Goal: Information Seeking & Learning: Learn about a topic

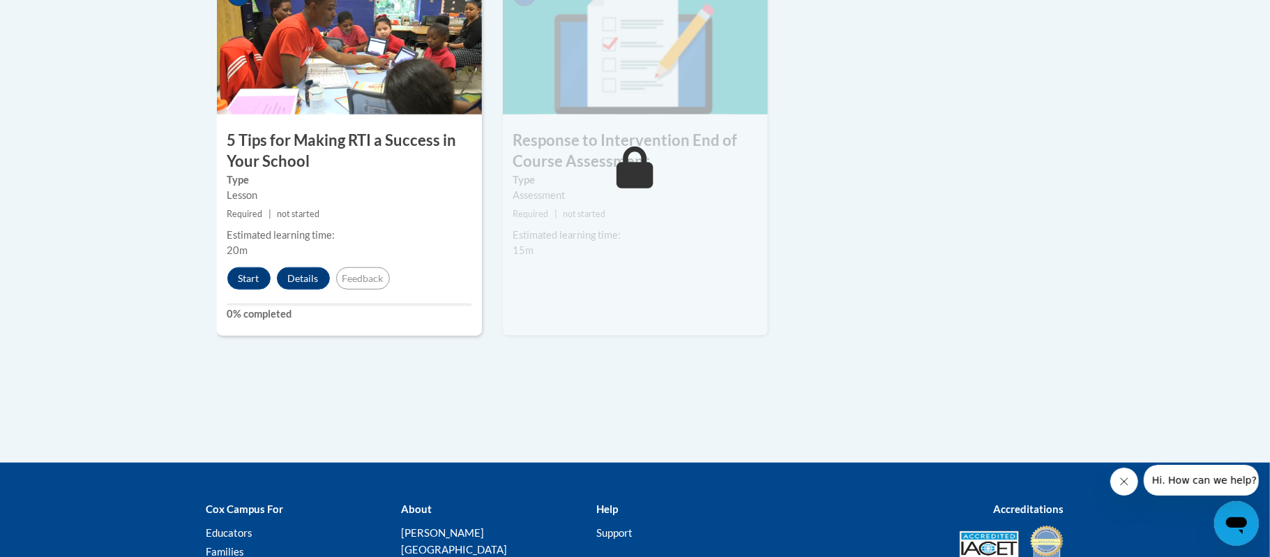
scroll to position [905, 0]
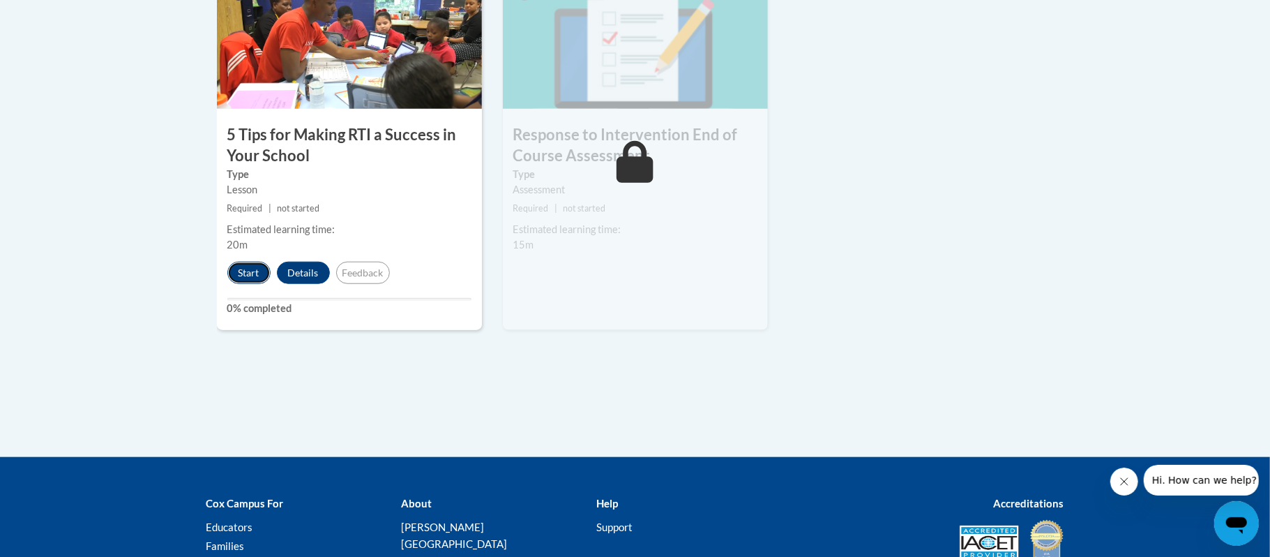
click at [246, 269] on button "Start" at bounding box center [248, 273] width 43 height 22
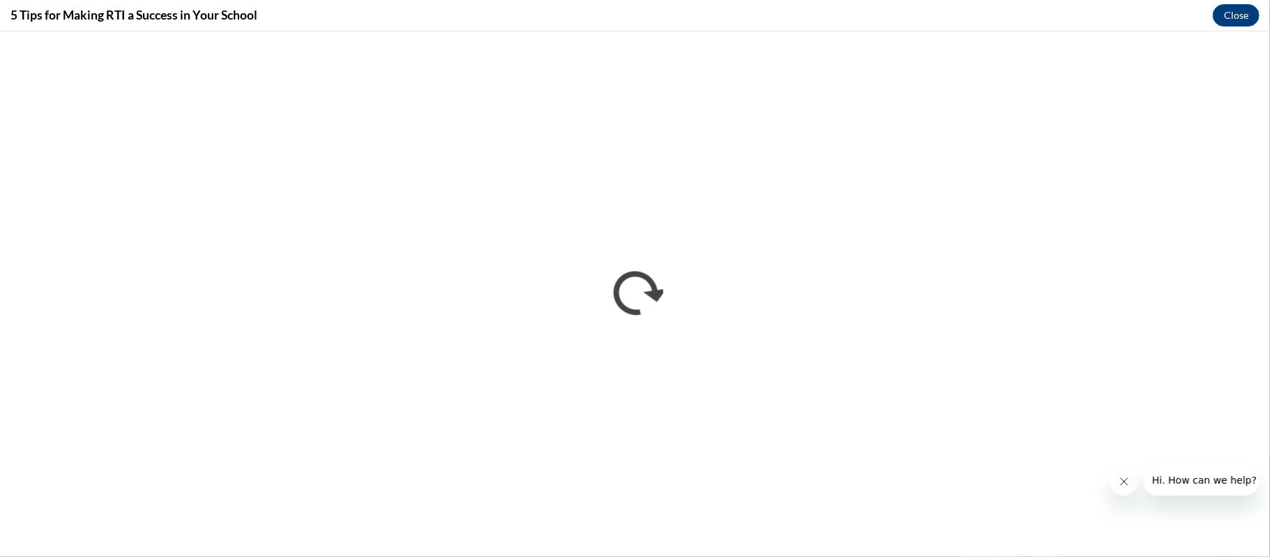
scroll to position [0, 0]
click at [1249, 15] on button "Close" at bounding box center [1236, 15] width 47 height 22
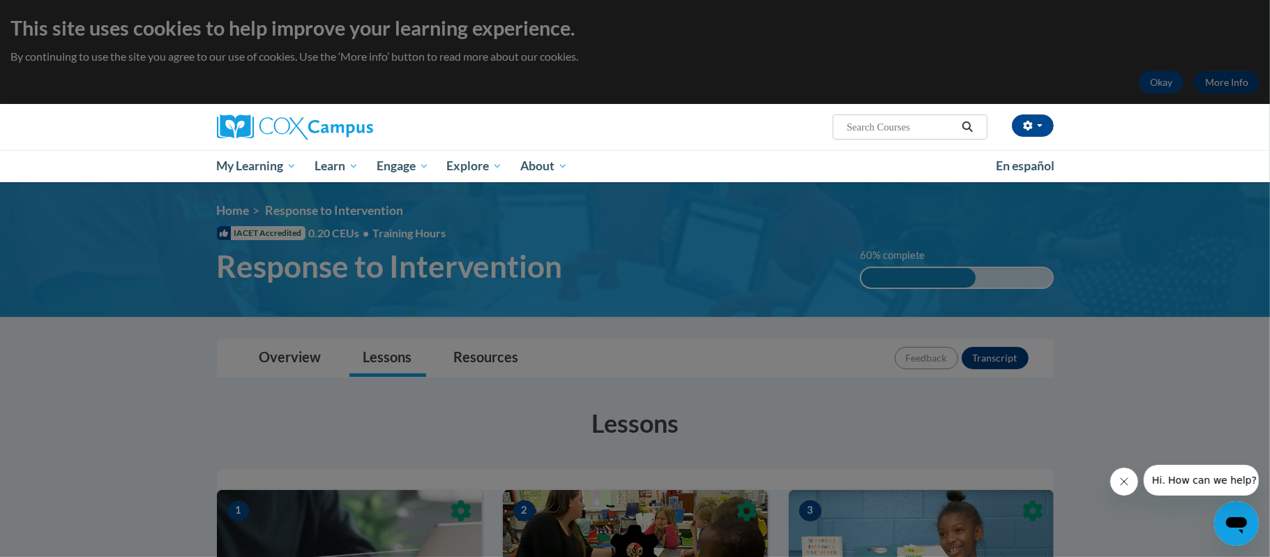
scroll to position [1035, 0]
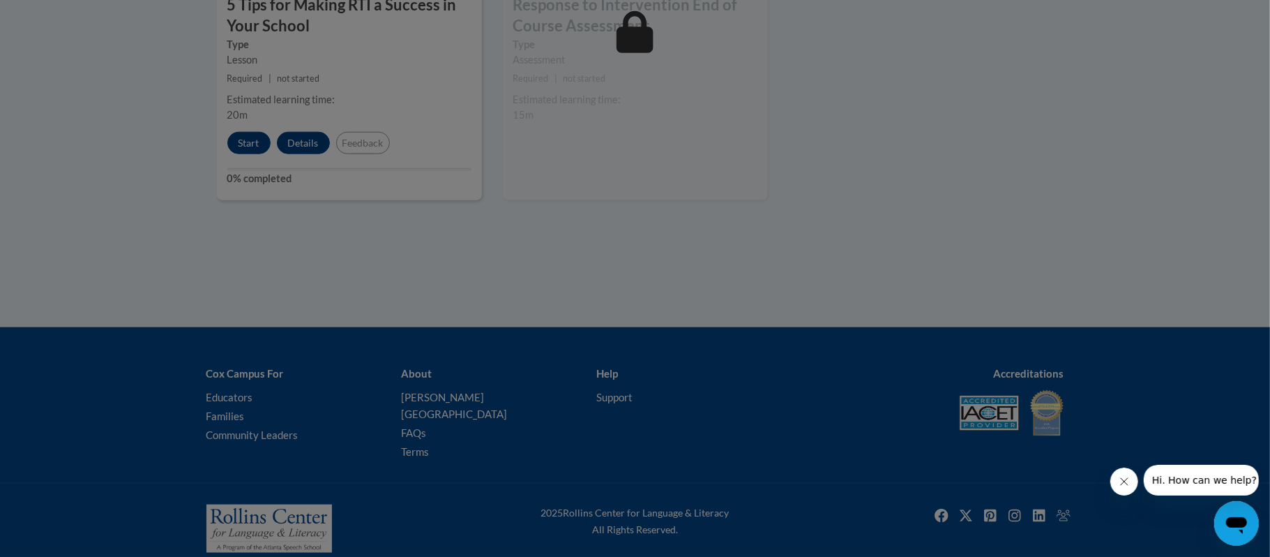
click at [259, 149] on div at bounding box center [635, 278] width 1270 height 557
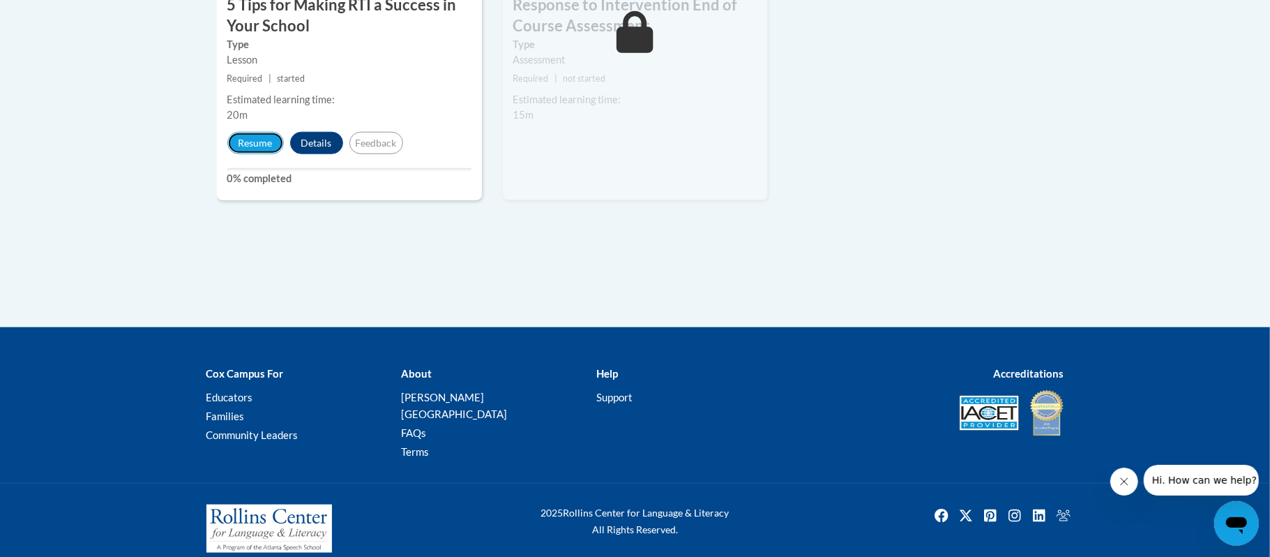
click at [259, 149] on button "Resume" at bounding box center [255, 143] width 57 height 22
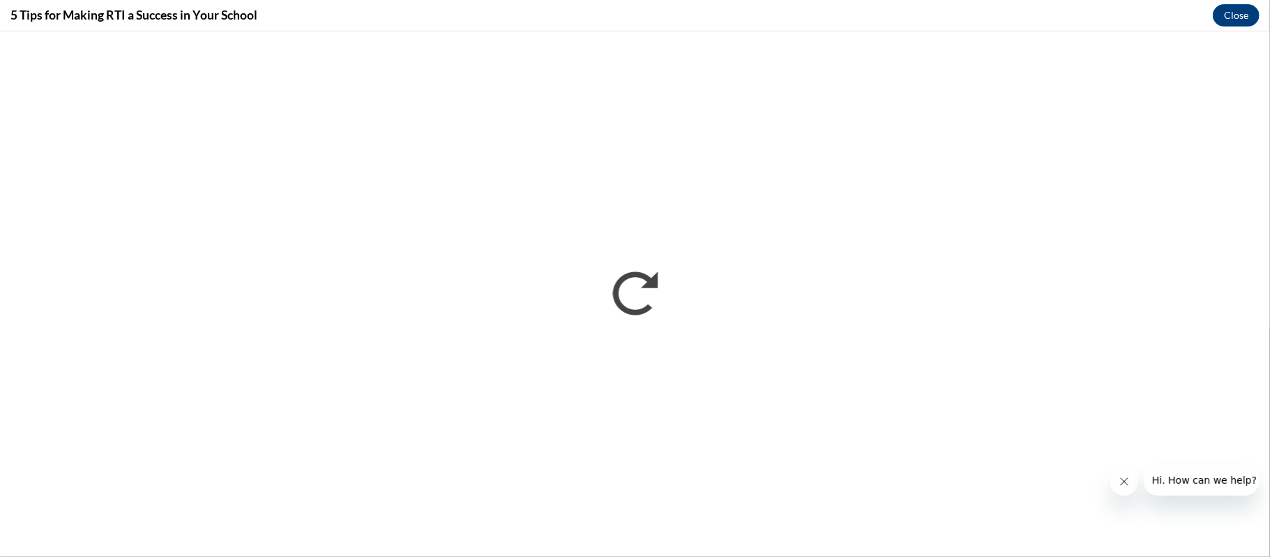
scroll to position [0, 0]
